Goal: Transaction & Acquisition: Purchase product/service

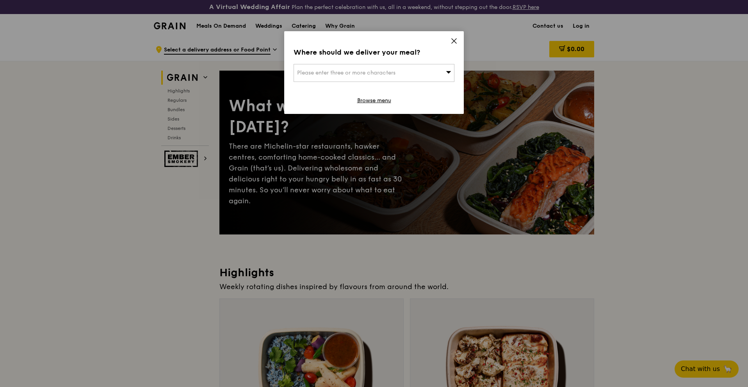
click at [455, 39] on icon at bounding box center [454, 40] width 7 height 7
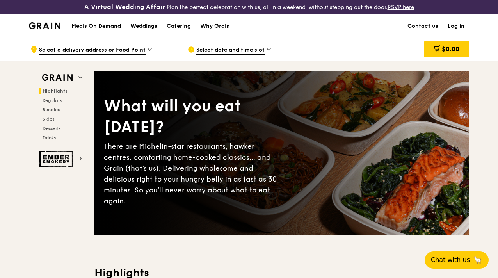
click at [123, 55] on span "Select a delivery address or Food Point" at bounding box center [92, 50] width 107 height 9
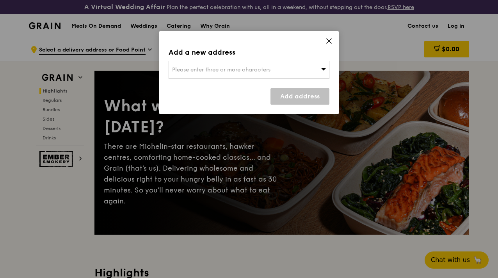
click at [206, 73] on span "Please enter three or more characters" at bounding box center [221, 69] width 98 height 7
click at [206, 73] on input "search" at bounding box center [249, 69] width 160 height 17
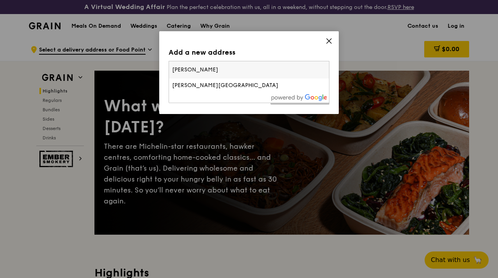
type input "[PERSON_NAME][GEOGRAPHIC_DATA]"
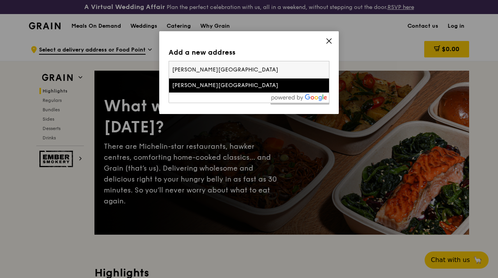
click at [200, 84] on div "[PERSON_NAME][GEOGRAPHIC_DATA]" at bounding box center [230, 86] width 116 height 8
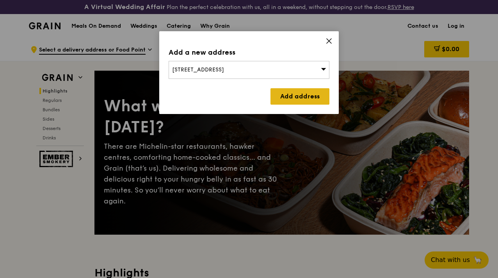
click at [273, 95] on link "Add address" at bounding box center [300, 96] width 59 height 16
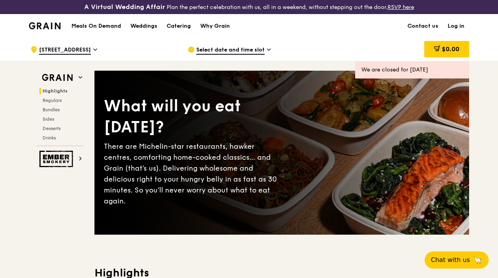
click at [259, 55] on span "Select date and time slot" at bounding box center [230, 50] width 68 height 9
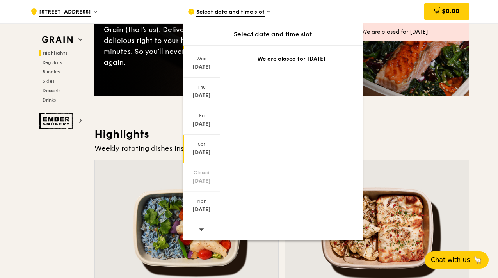
scroll to position [140, 0]
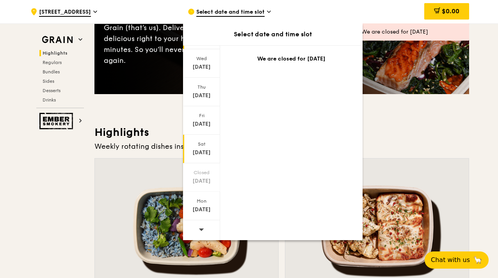
click at [202, 235] on span at bounding box center [201, 229] width 5 height 18
click at [201, 176] on div "Closed [DATE]" at bounding box center [201, 177] width 37 height 29
